Goal: Information Seeking & Learning: Learn about a topic

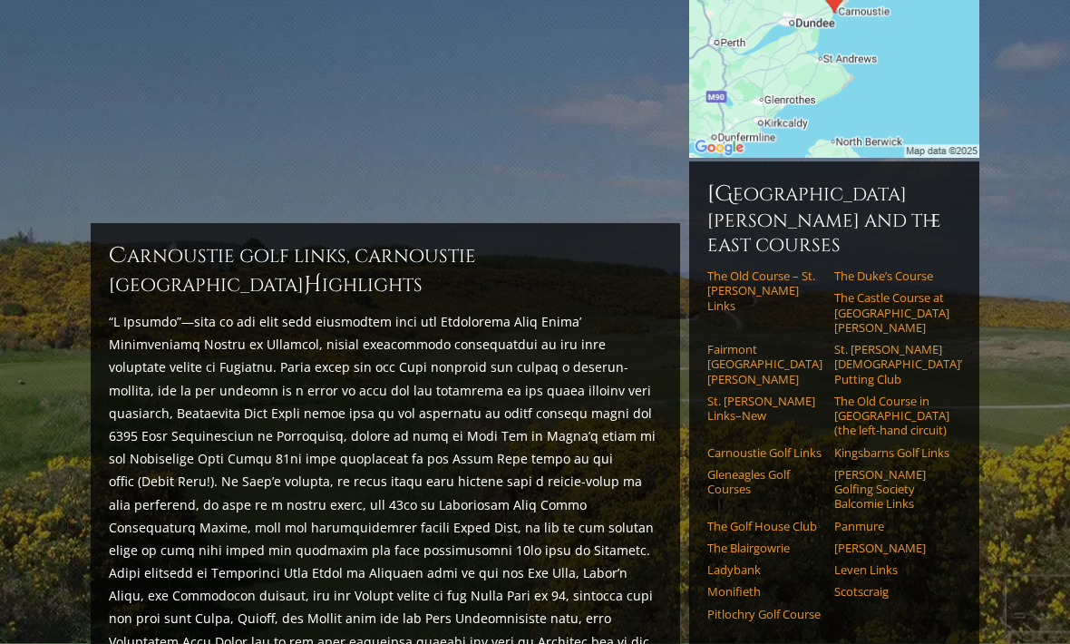
scroll to position [363, 0]
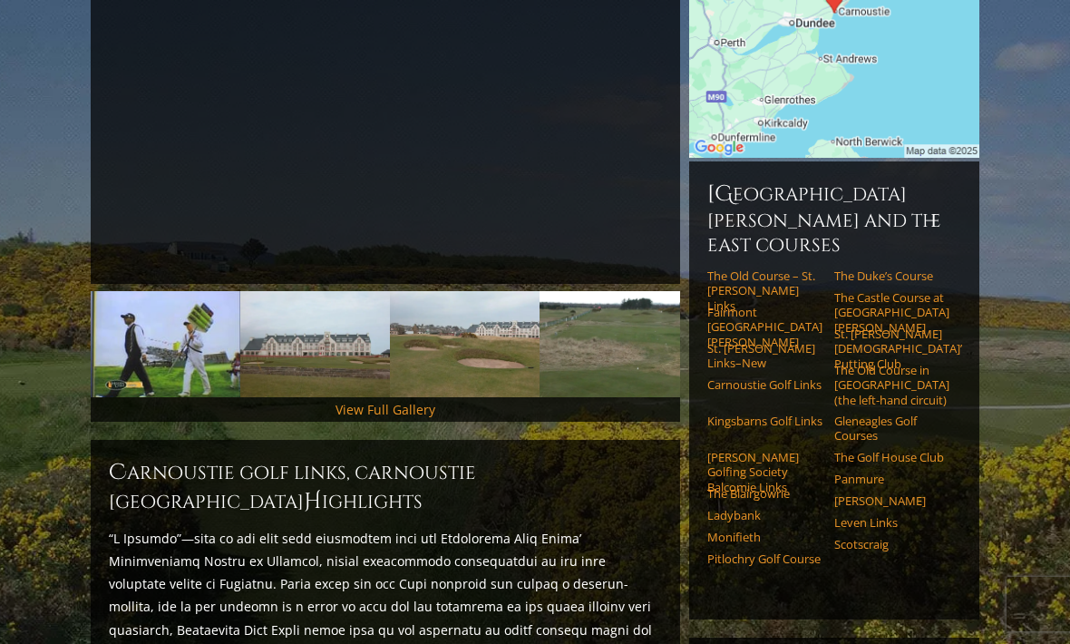
click at [200, 459] on h2 "Carnoustie Golf Links, Carnoustie [GEOGRAPHIC_DATA] H ighlights" at bounding box center [385, 487] width 553 height 58
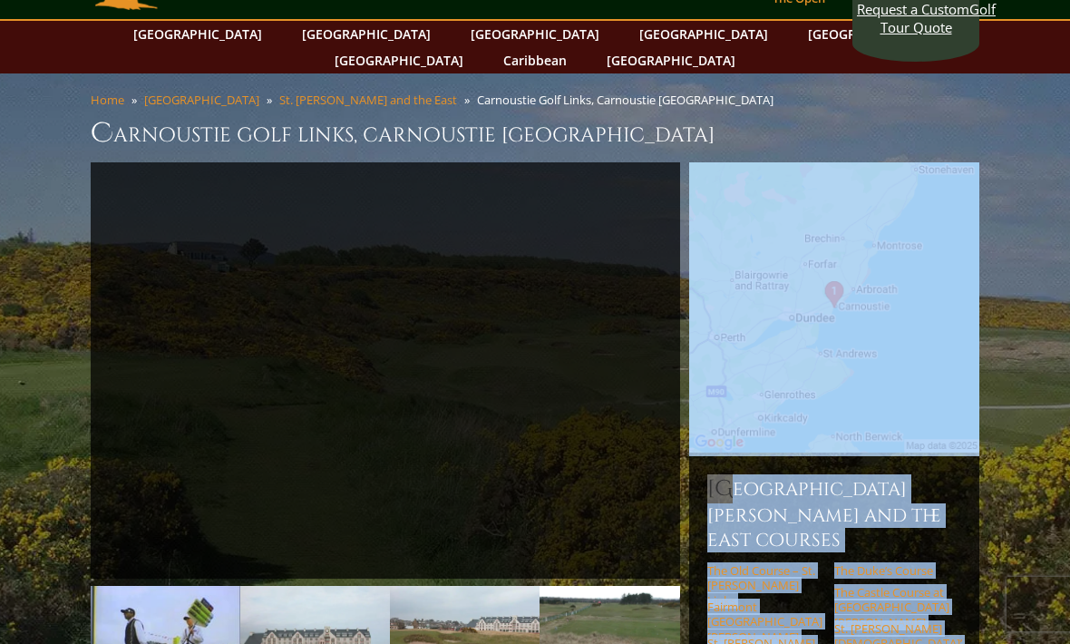
scroll to position [0, 0]
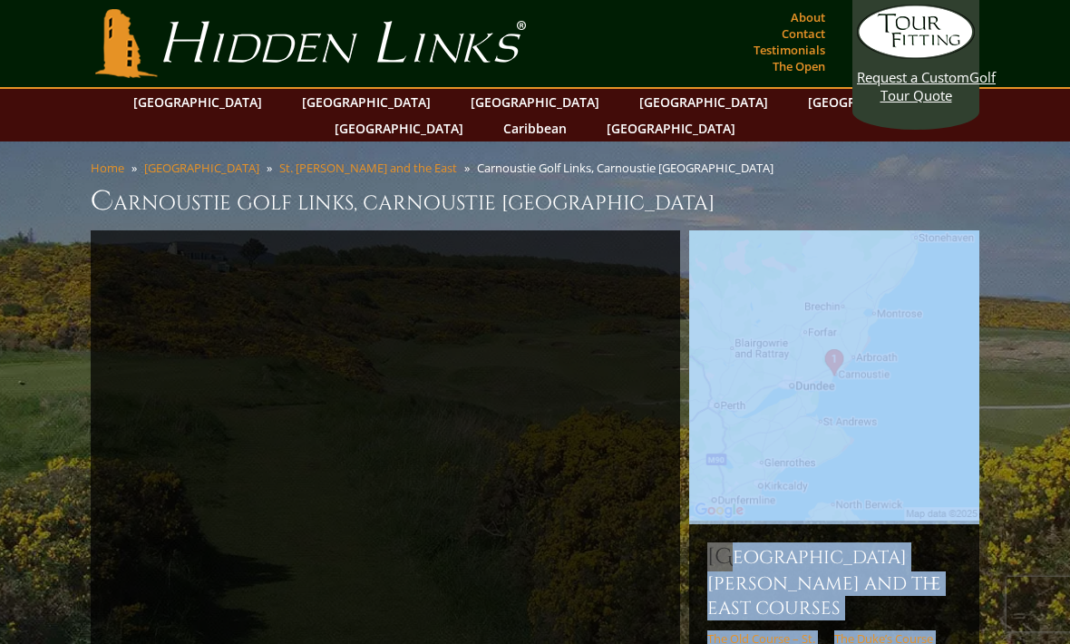
click at [188, 183] on h1 "Carnoustie Golf Links, Carnoustie [GEOGRAPHIC_DATA]" at bounding box center [535, 201] width 889 height 36
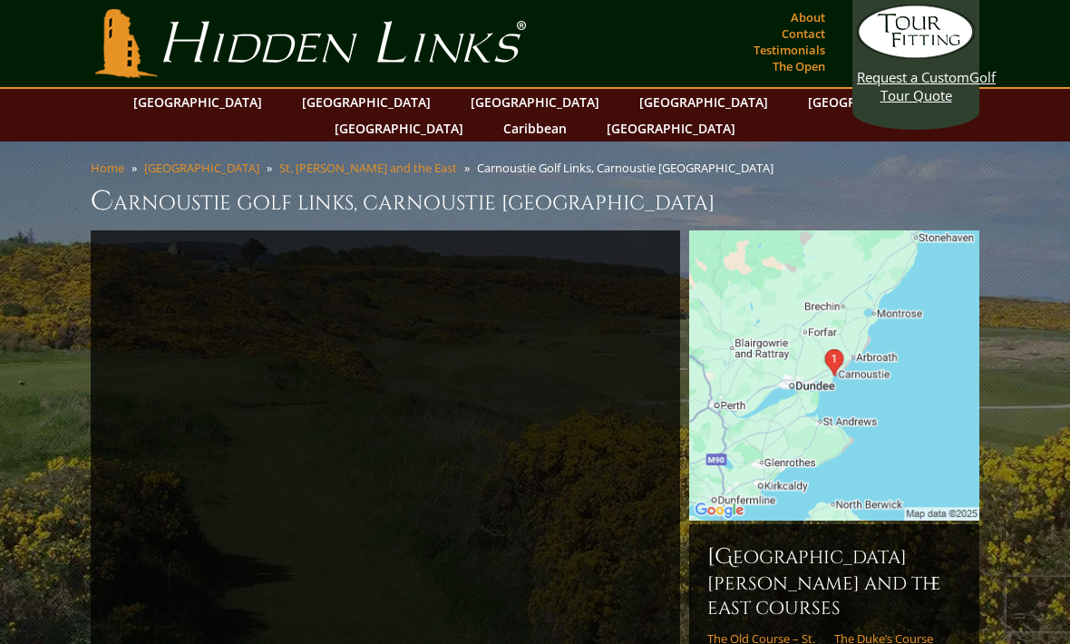
click at [168, 183] on h1 "Carnoustie Golf Links, Carnoustie [GEOGRAPHIC_DATA]" at bounding box center [535, 201] width 889 height 36
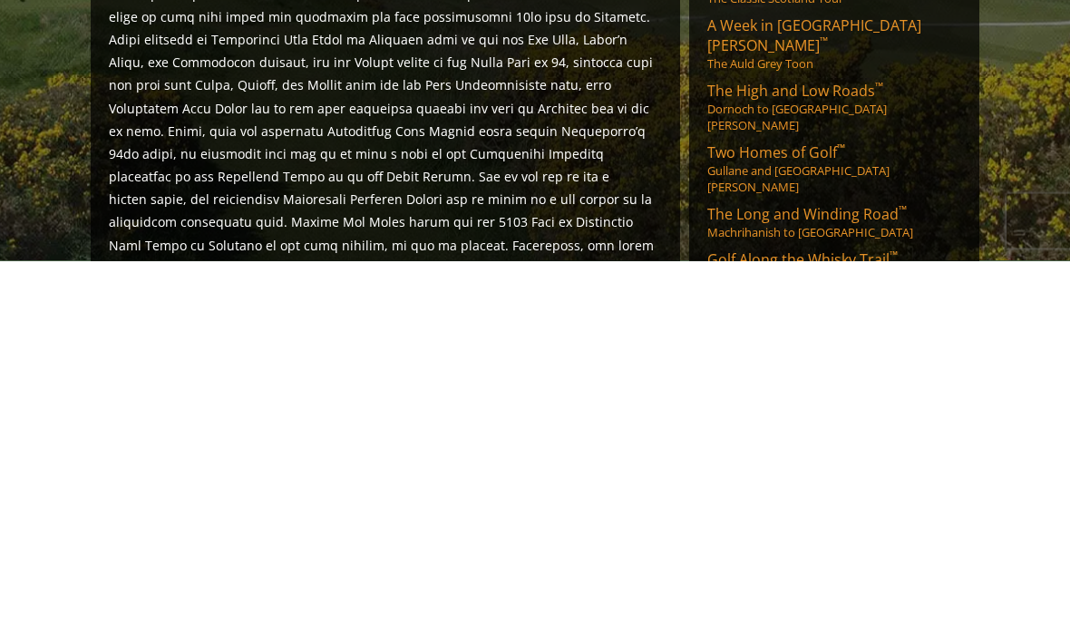
scroll to position [1113, 0]
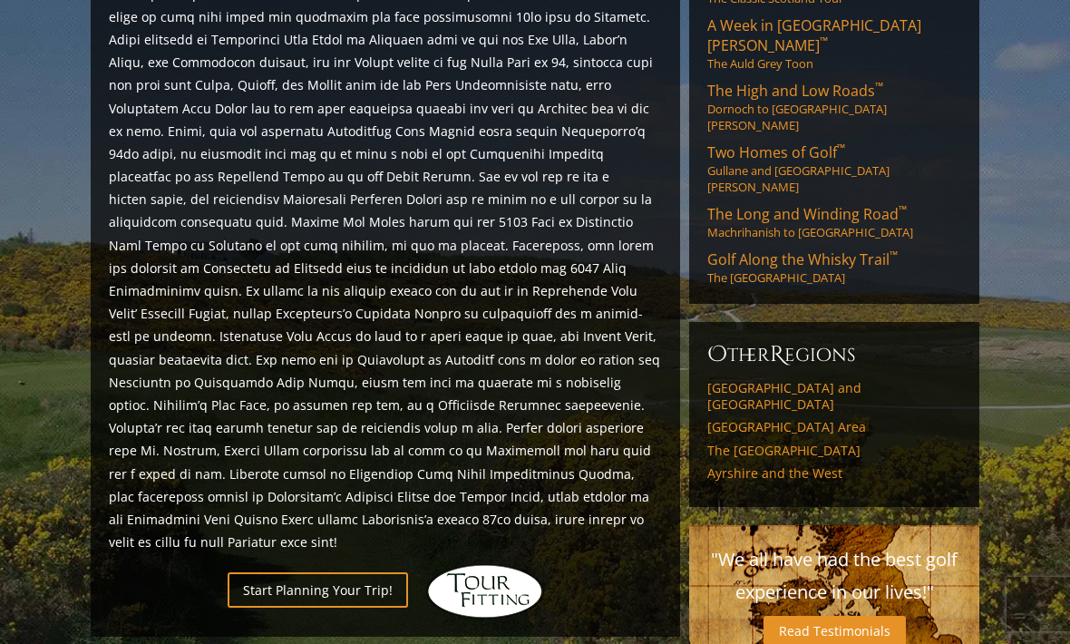
click at [241, 84] on p at bounding box center [385, 165] width 553 height 776
click at [247, 80] on p at bounding box center [385, 165] width 553 height 776
click at [246, 80] on p at bounding box center [385, 165] width 553 height 776
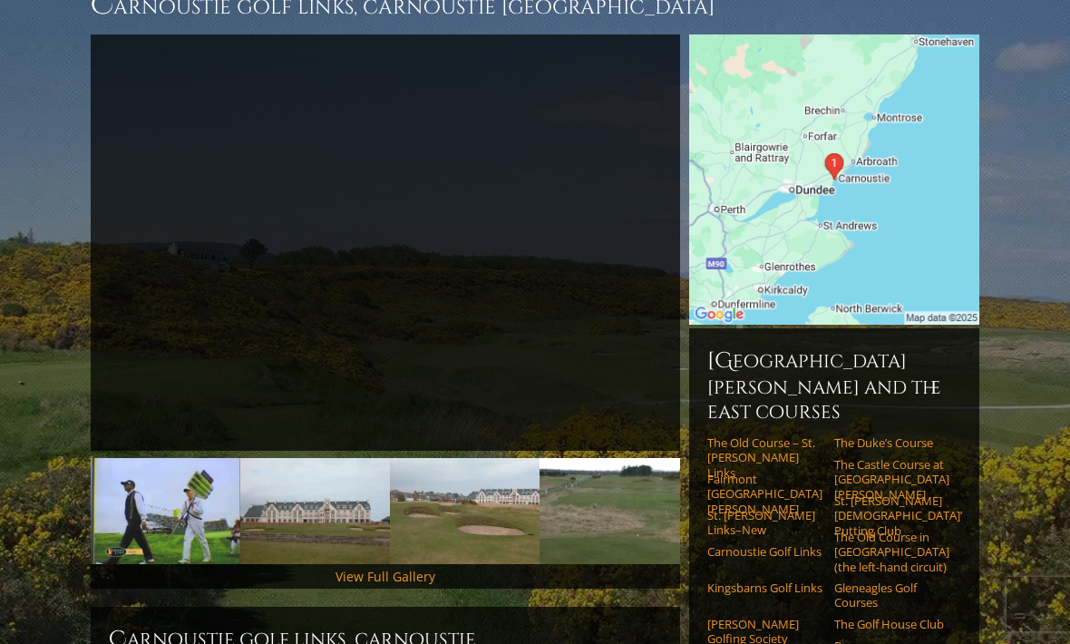
scroll to position [0, 0]
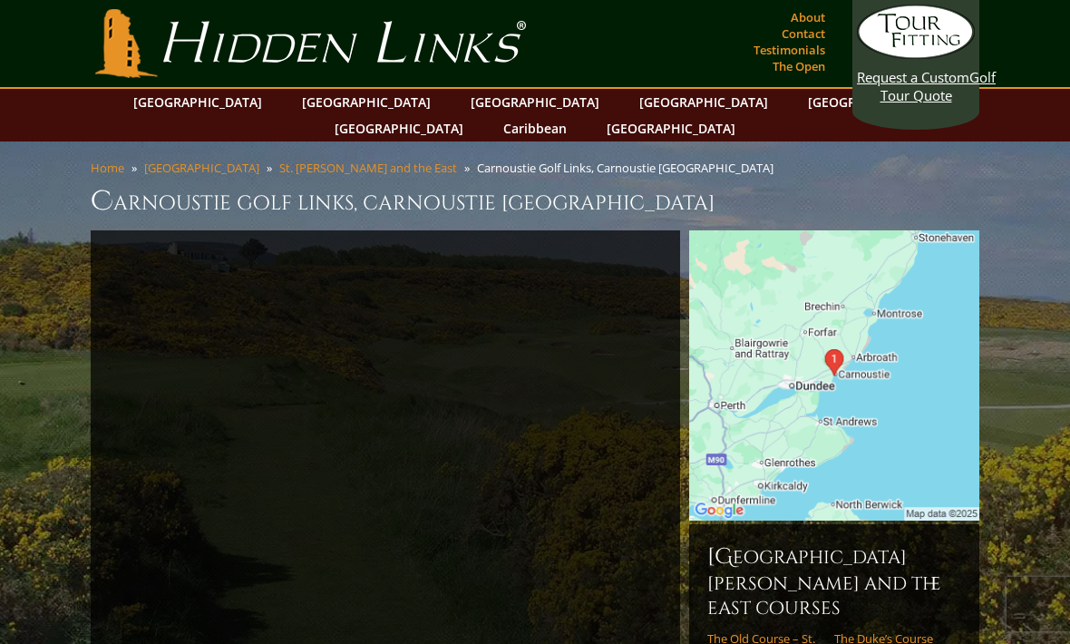
click at [131, 183] on h1 "Carnoustie Golf Links, Carnoustie [GEOGRAPHIC_DATA]" at bounding box center [535, 201] width 889 height 36
click at [130, 183] on h1 "Carnoustie Golf Links, Carnoustie [GEOGRAPHIC_DATA]" at bounding box center [535, 201] width 889 height 36
copy h1 "Carnousti"
